Goal: Obtain resource: Obtain resource

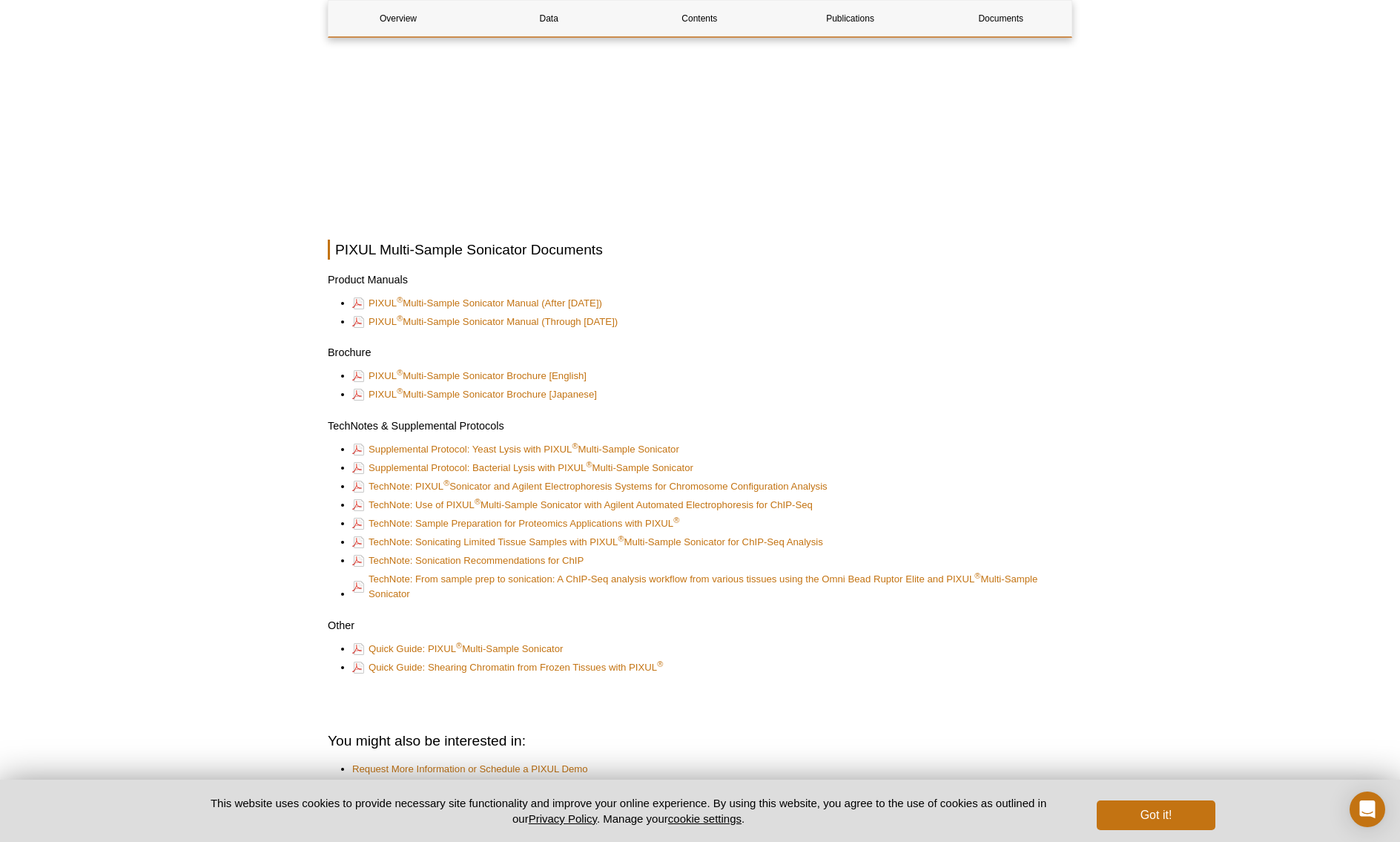
scroll to position [3836, 0]
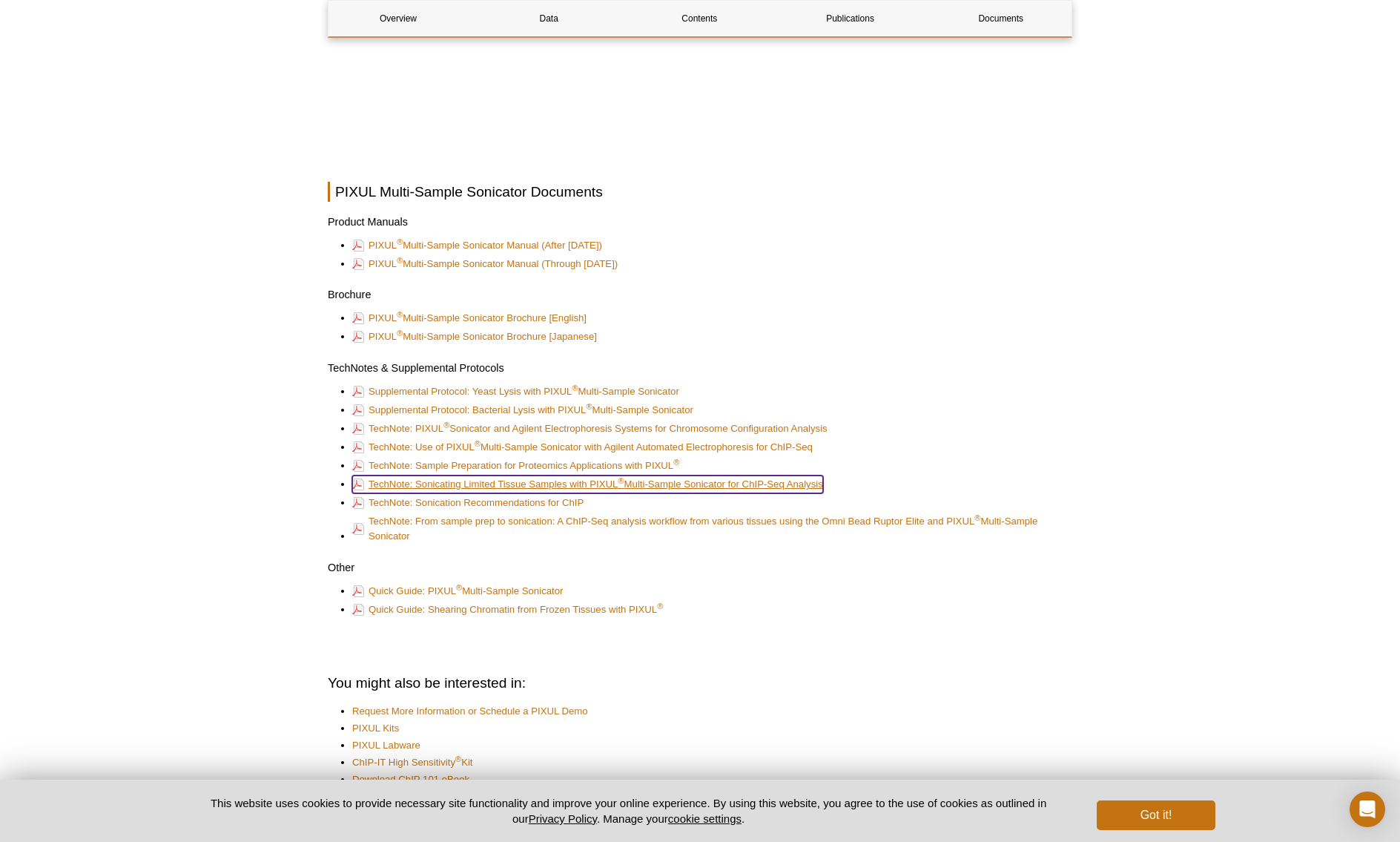
click at [539, 484] on link "TechNote: Sonicating Limited Tissue Samples with PIXUL ® Multi-Sample Sonicator…" at bounding box center [588, 484] width 471 height 18
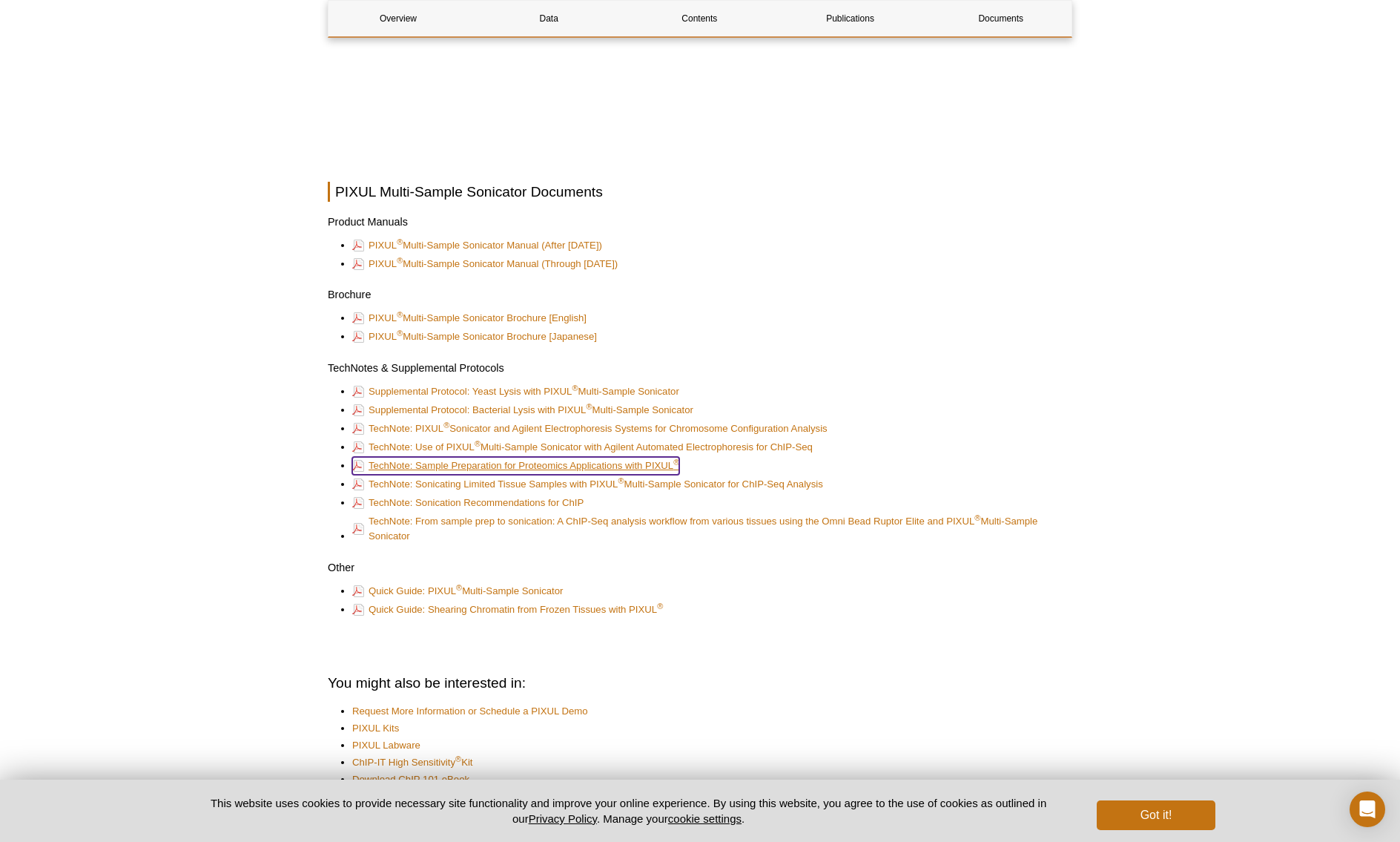
click at [598, 464] on link "TechNote: Sample Preparation for Proteomics Applications with PIXUL ®" at bounding box center [516, 465] width 327 height 18
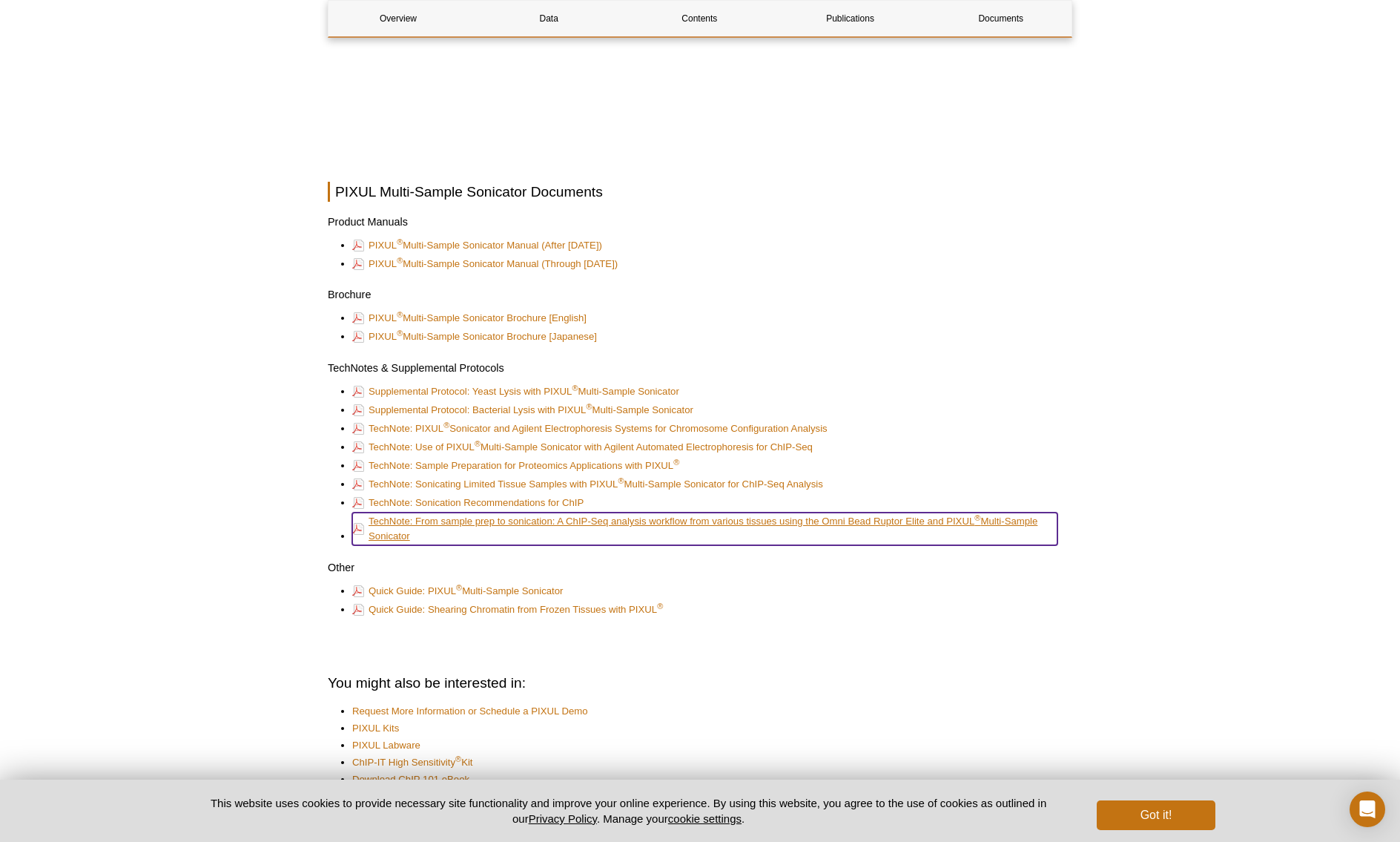
click at [731, 519] on link "TechNote: From sample prep to sonication: A ChIP-Seq analysis workflow from var…" at bounding box center [705, 529] width 705 height 33
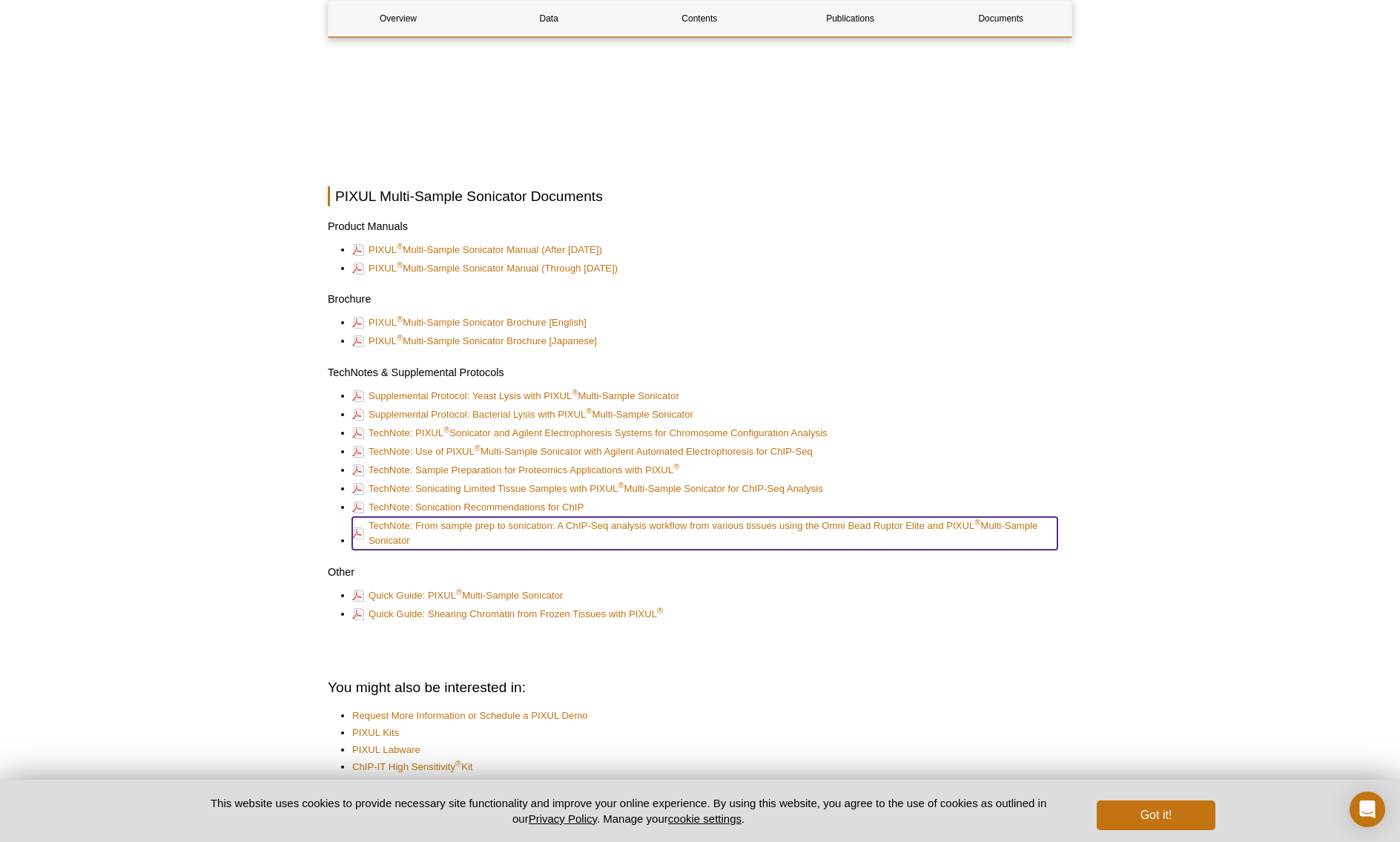
scroll to position [3366, 0]
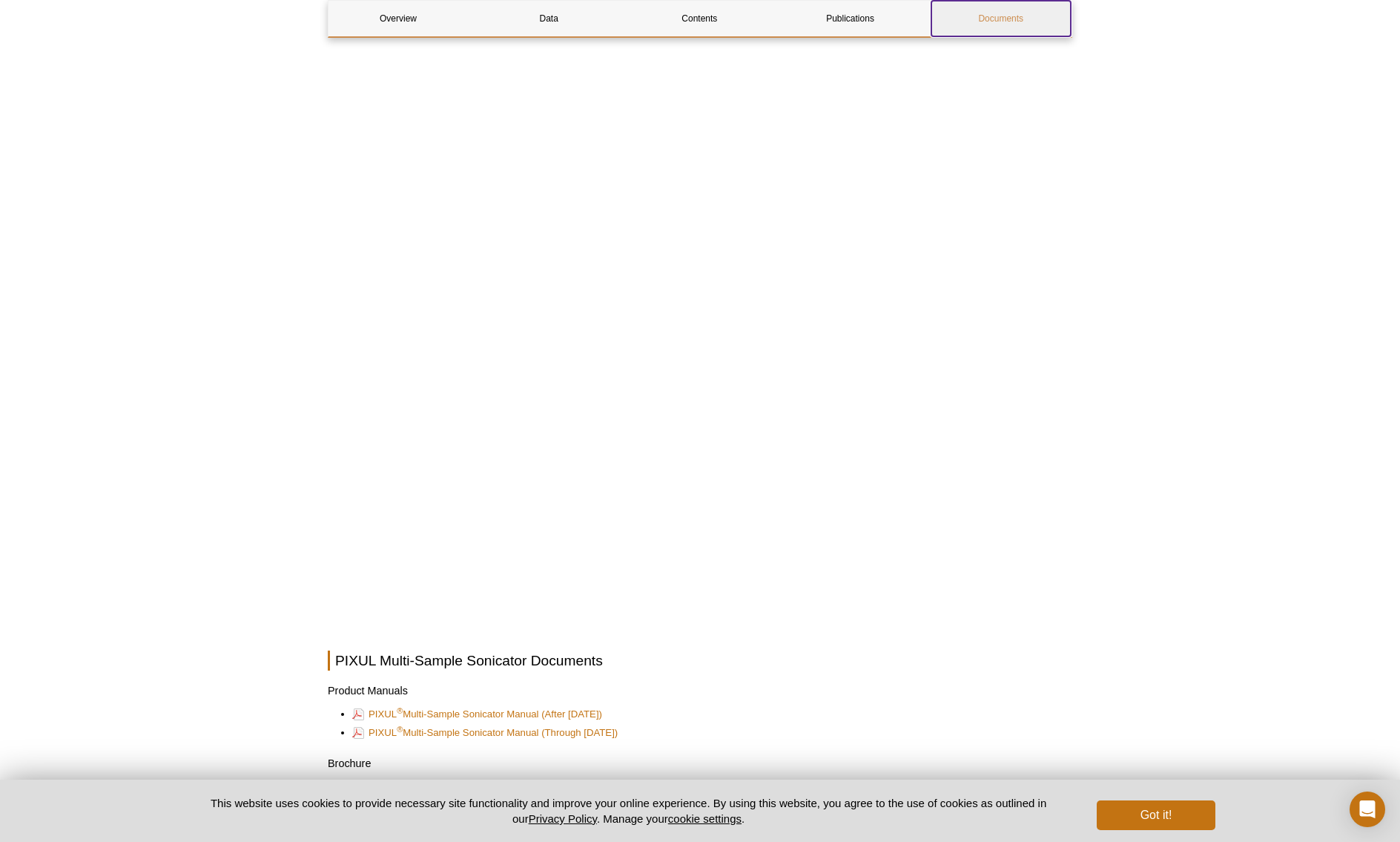
click at [1012, 13] on link "Documents" at bounding box center [1001, 18] width 139 height 36
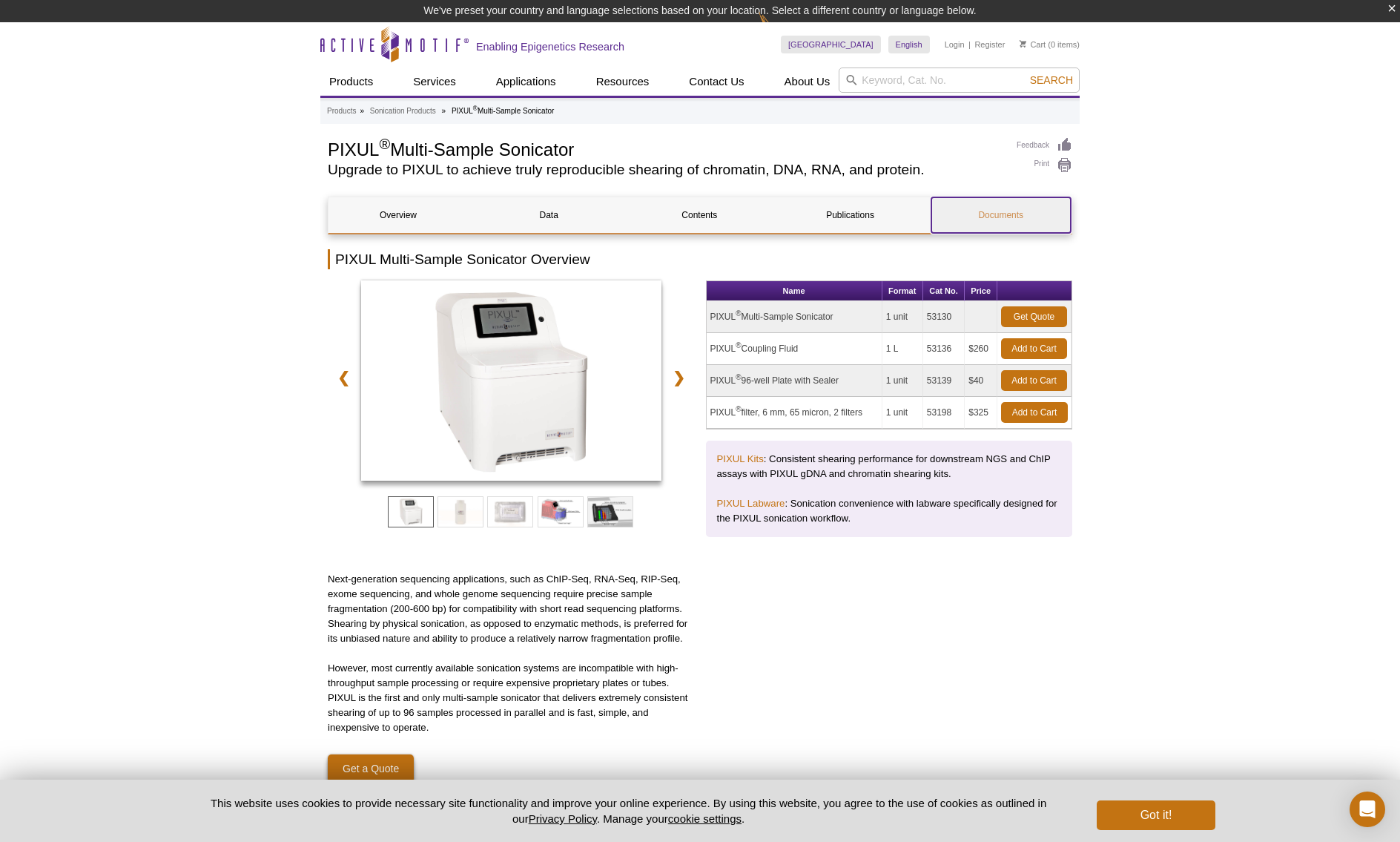
click at [1006, 224] on link "Documents" at bounding box center [1001, 215] width 139 height 36
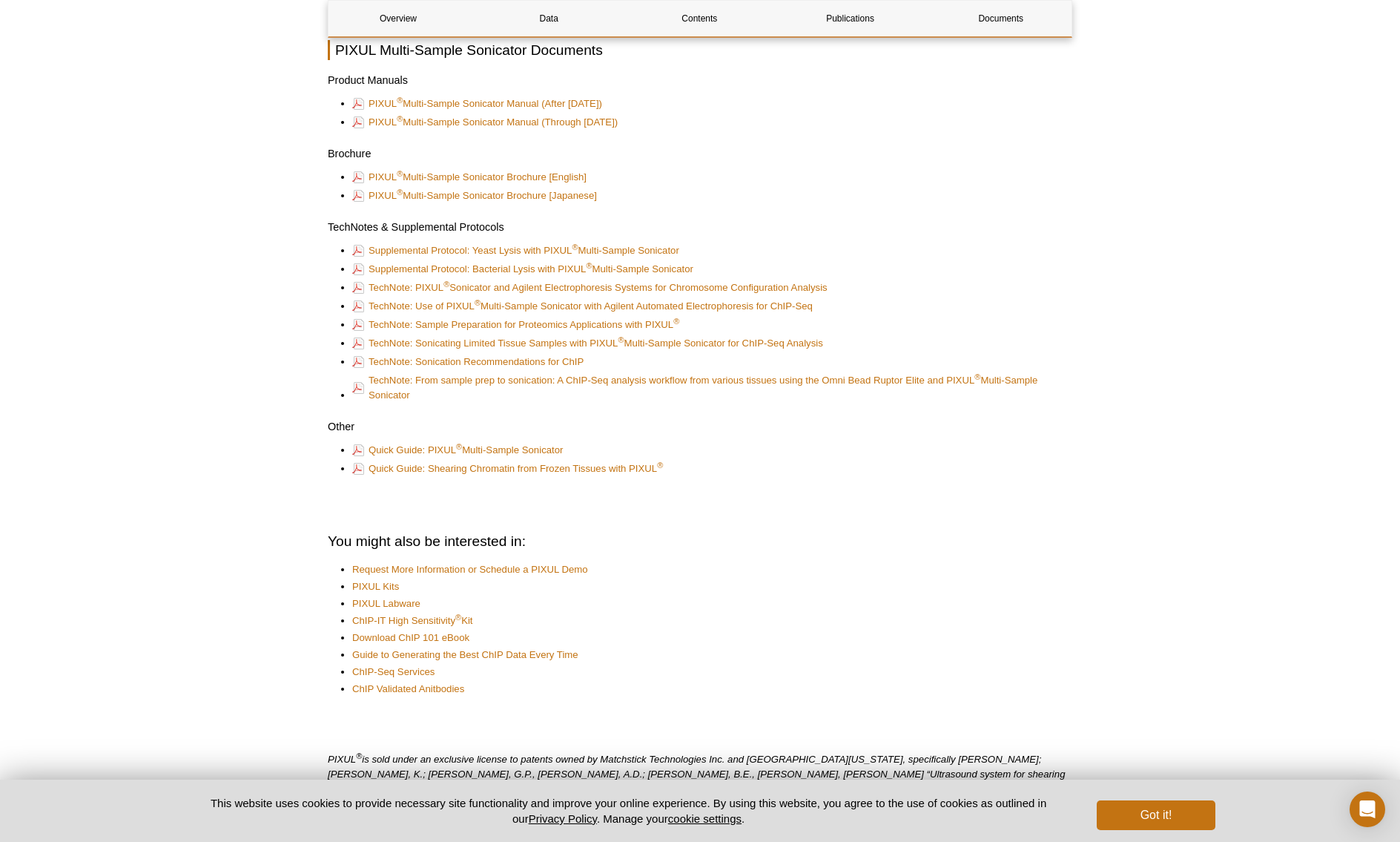
scroll to position [3744, 0]
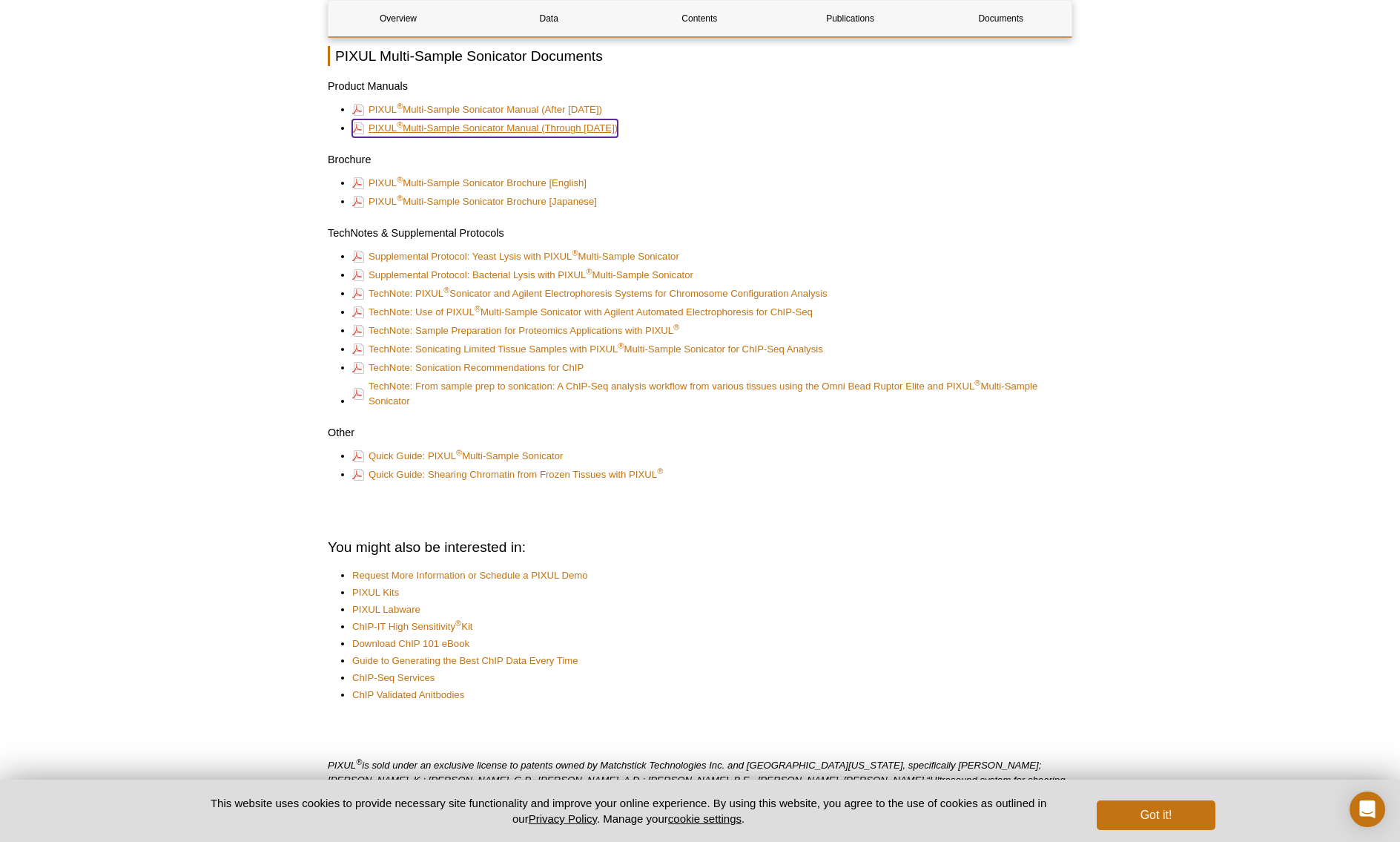
click at [595, 126] on link "PIXUL ® Multi-Sample Sonicator Manual (Through Oct 2021)" at bounding box center [485, 128] width 266 height 18
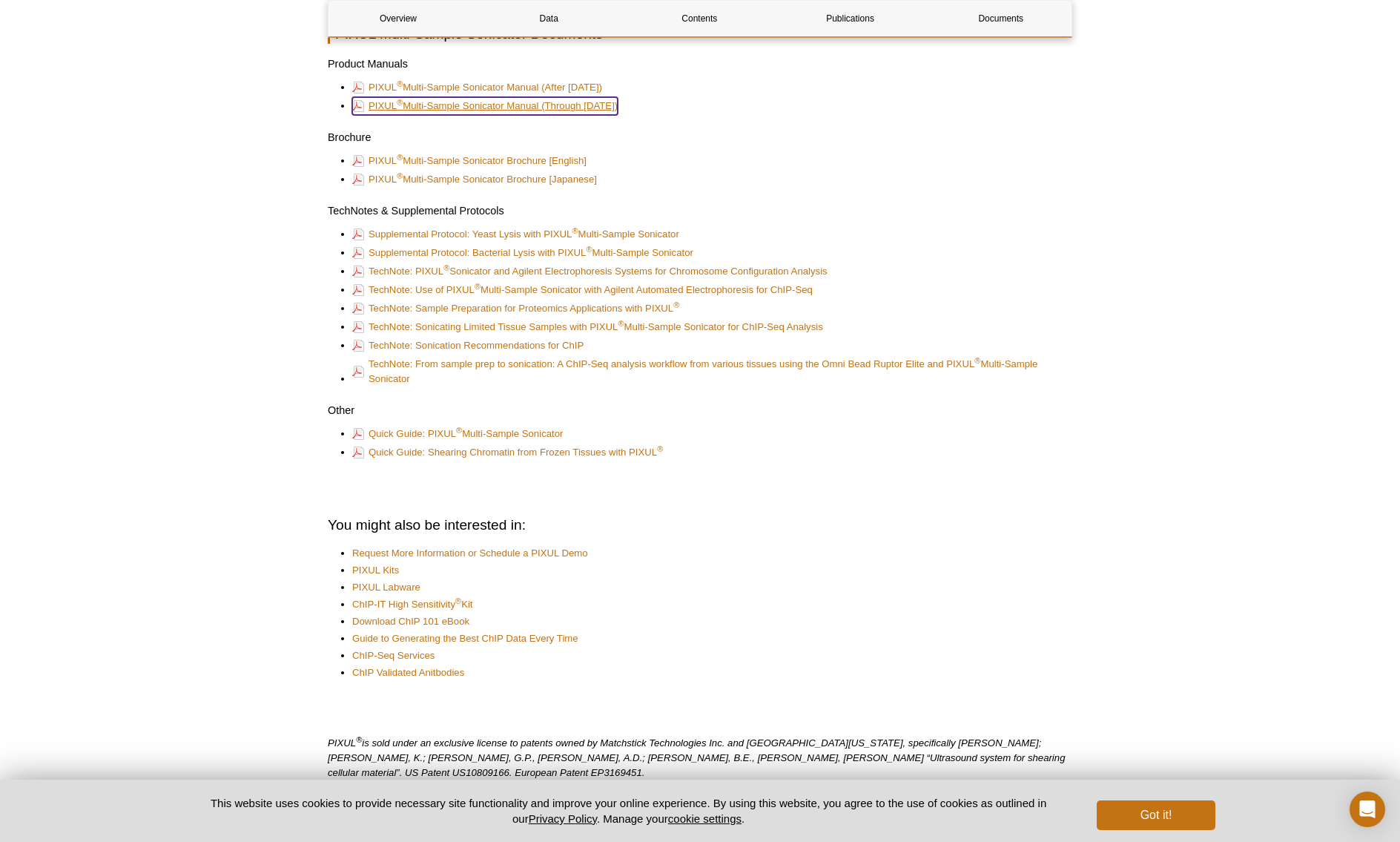
scroll to position [3722, 0]
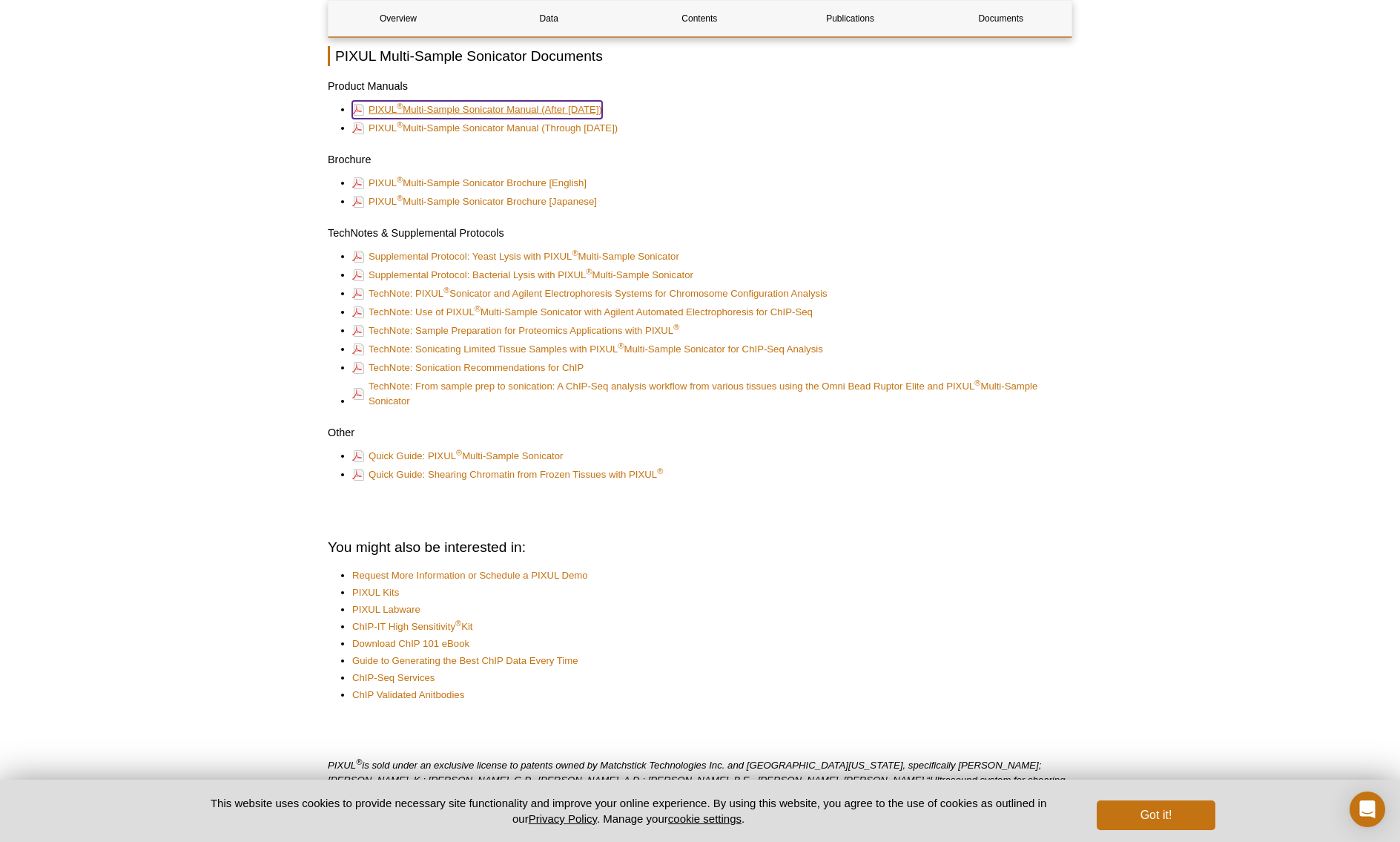
click at [491, 105] on link "PIXUL ® Multi-Sample Sonicator Manual (After Nov 2021)" at bounding box center [478, 109] width 250 height 18
